Goal: Find specific page/section: Find specific page/section

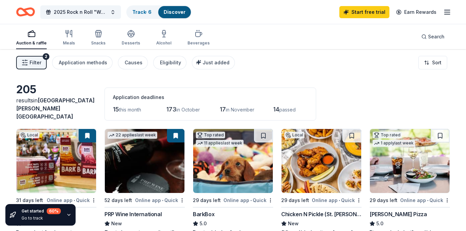
scroll to position [104, 0]
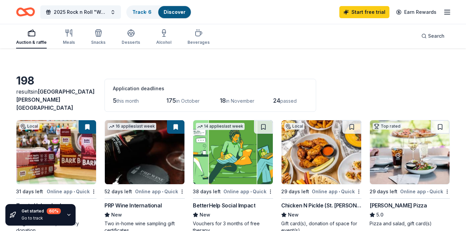
scroll to position [11, 0]
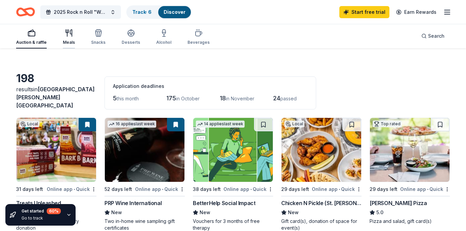
click at [70, 36] on icon "button" at bounding box center [69, 33] width 8 height 8
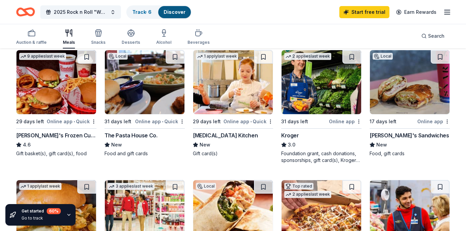
scroll to position [209, 0]
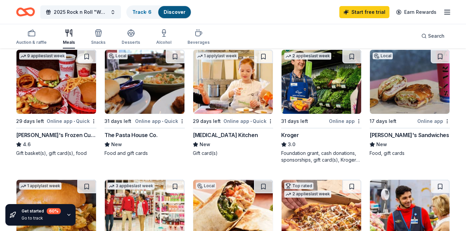
click at [62, 131] on div "[PERSON_NAME]'s Frozen Custard & Steakburgers" at bounding box center [56, 135] width 80 height 8
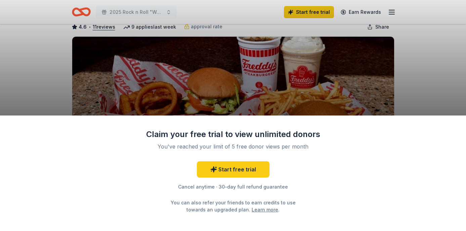
scroll to position [69, 0]
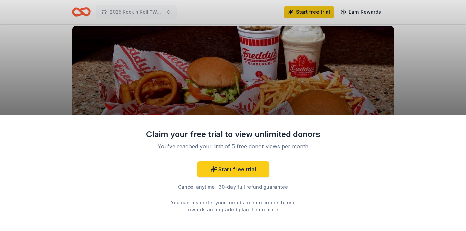
click at [462, 100] on div "Claim your free trial to view unlimited donors You've reached your limit of 5 f…" at bounding box center [233, 115] width 466 height 231
